Goal: Task Accomplishment & Management: Manage account settings

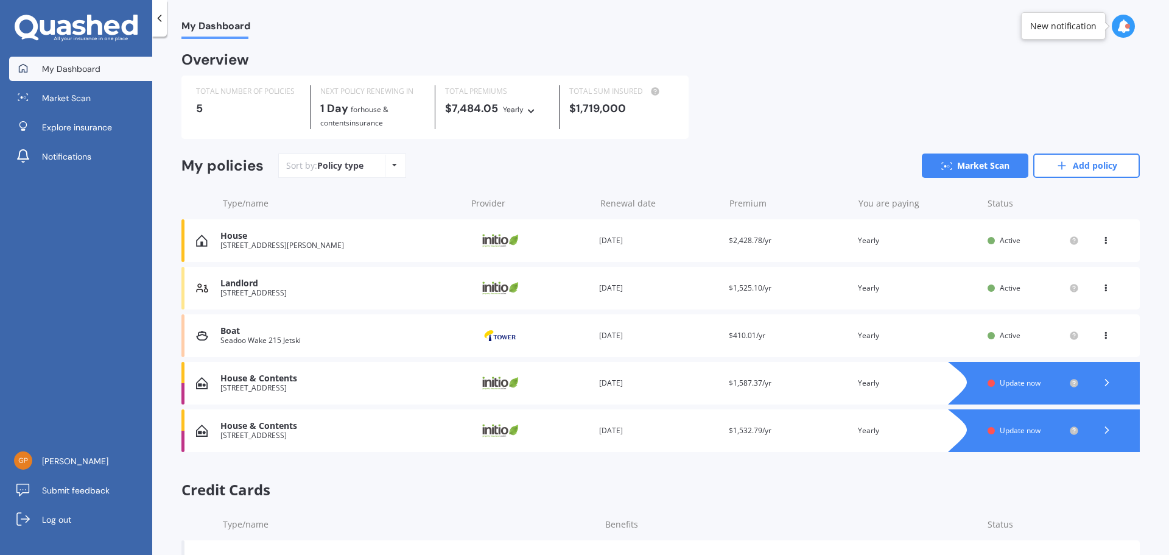
click at [1003, 376] on div at bounding box center [1055, 383] width 167 height 43
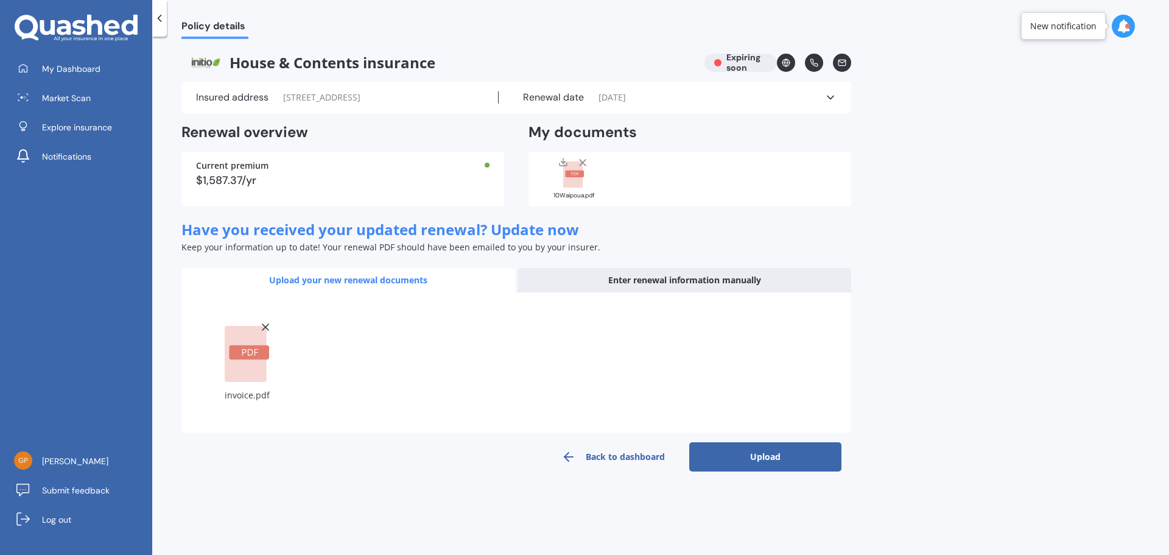
click at [764, 459] on button "Upload" at bounding box center [765, 456] width 152 height 29
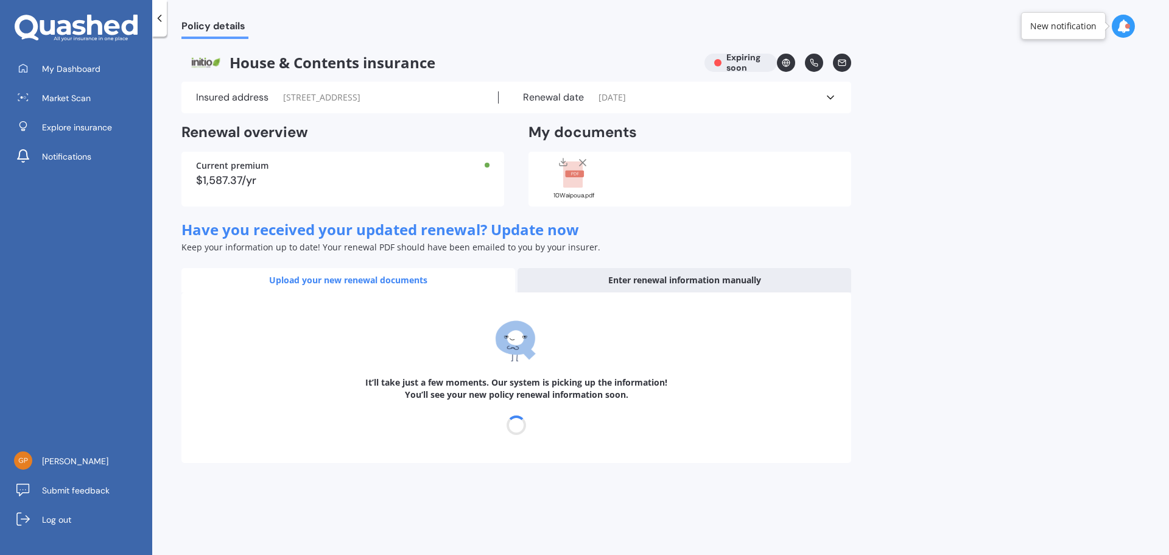
select select "29"
select select "09"
select select "2026"
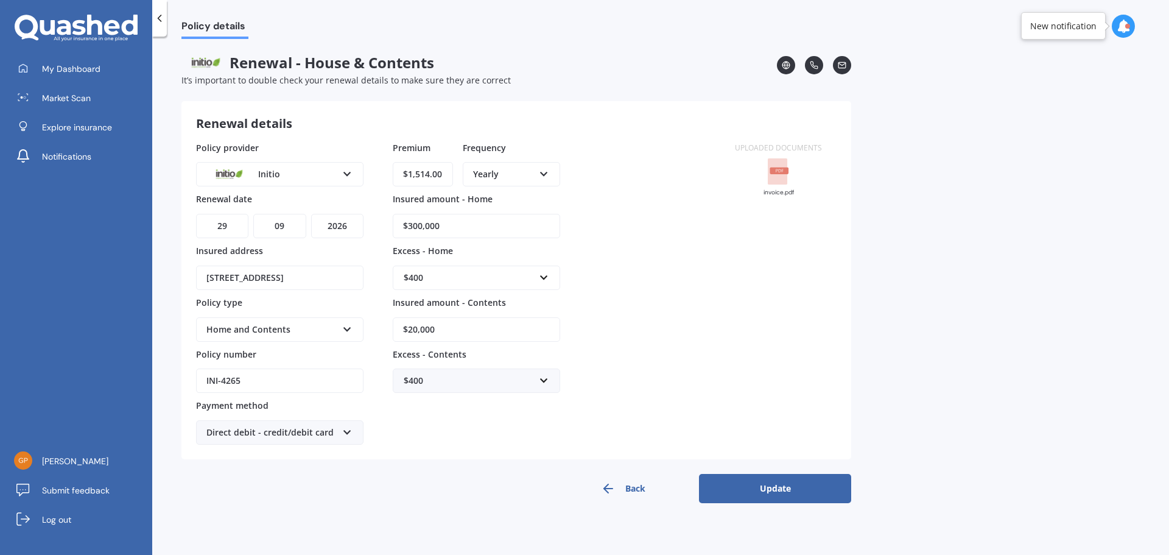
click at [787, 497] on button "Update" at bounding box center [775, 488] width 152 height 29
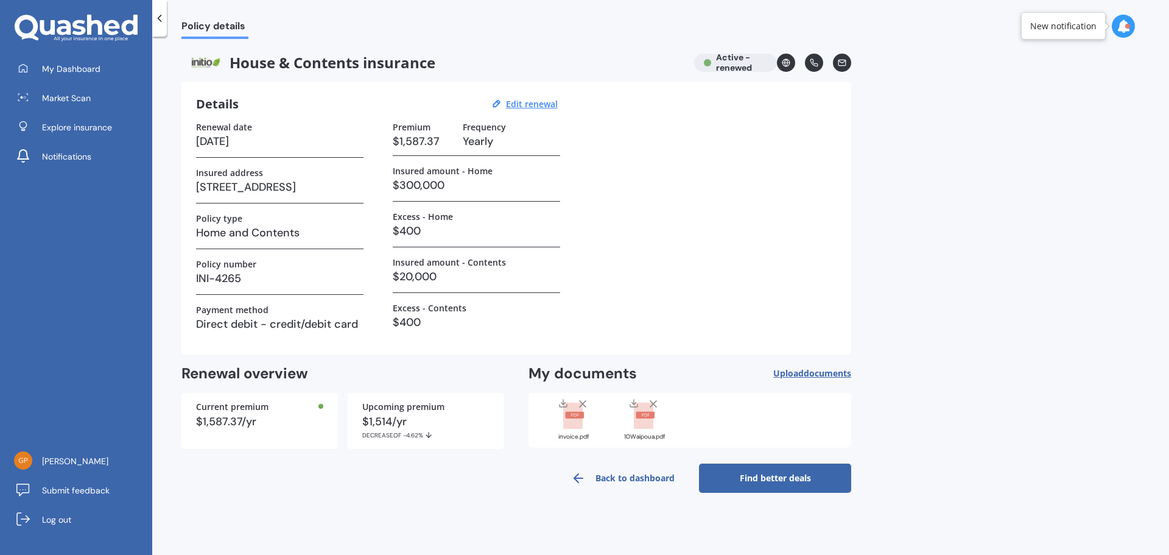
click at [656, 403] on icon at bounding box center [653, 404] width 12 height 12
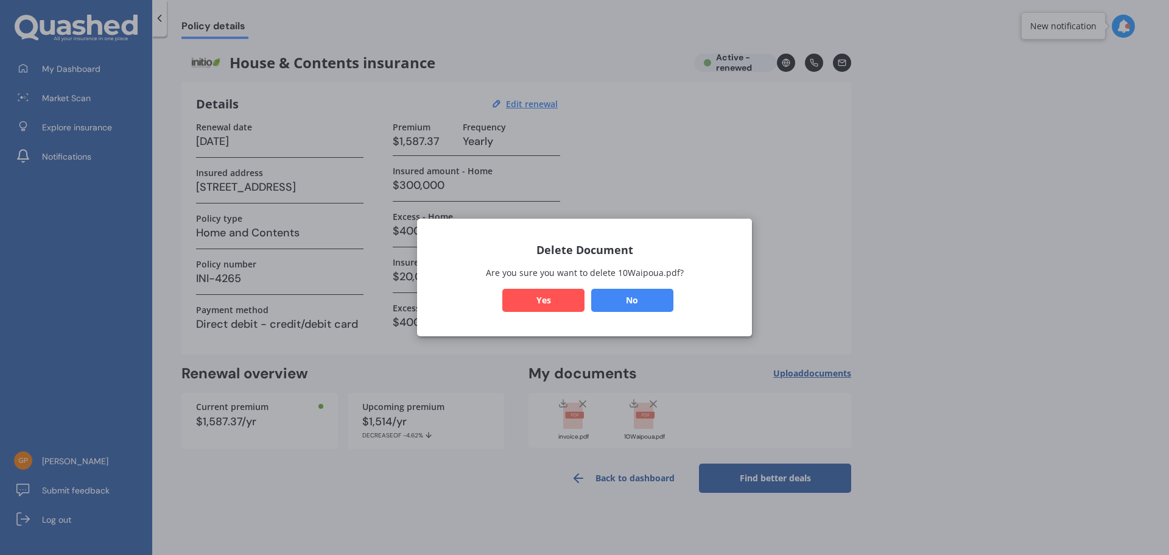
click at [646, 299] on button "No" at bounding box center [632, 300] width 82 height 23
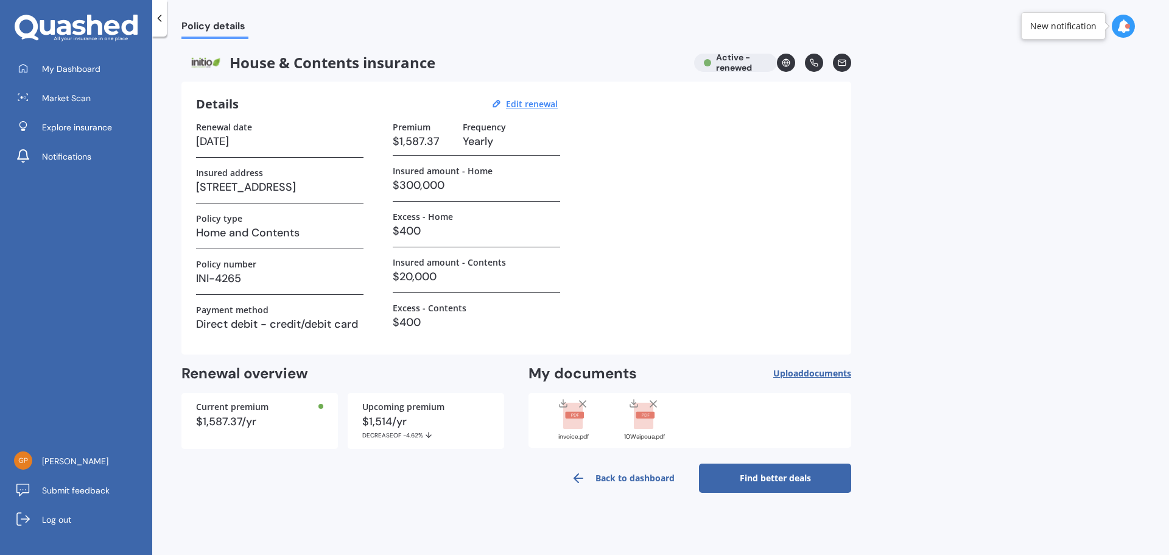
click at [623, 472] on link "Back to dashboard" at bounding box center [623, 477] width 152 height 29
